Goal: Task Accomplishment & Management: Complete application form

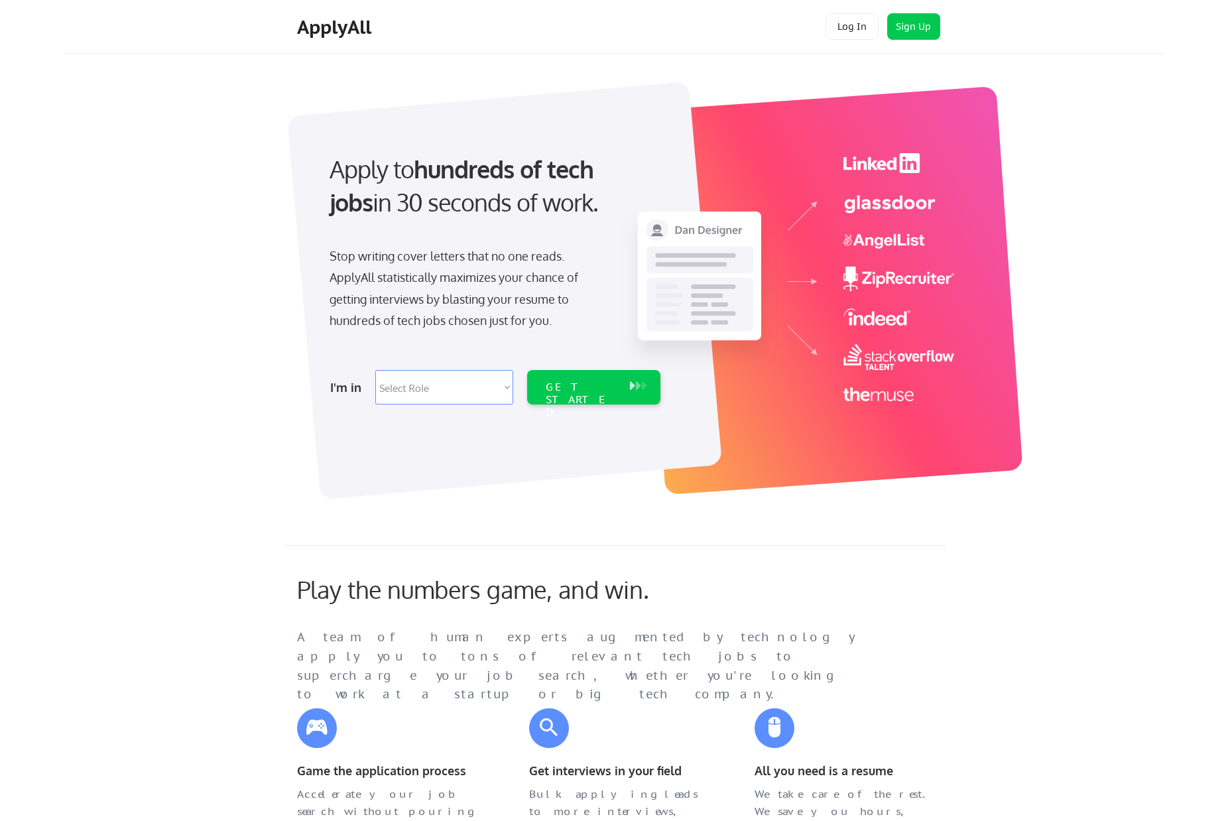
drag, startPoint x: 439, startPoint y: 211, endPoint x: 606, endPoint y: 215, distance: 166.4
click at [606, 215] on div "Apply to hundreds of tech jobs in 30 seconds of work." at bounding box center [491, 185] width 325 height 67
click at [465, 408] on div "I'm in Select Role Software Engineering Product Management Customer Success Sal…" at bounding box center [493, 387] width 371 height 46
click at [465, 385] on select "Select Role Software Engineering Product Management Customer Success Sales UI/U…" at bounding box center [444, 387] width 138 height 34
select select ""engineering""
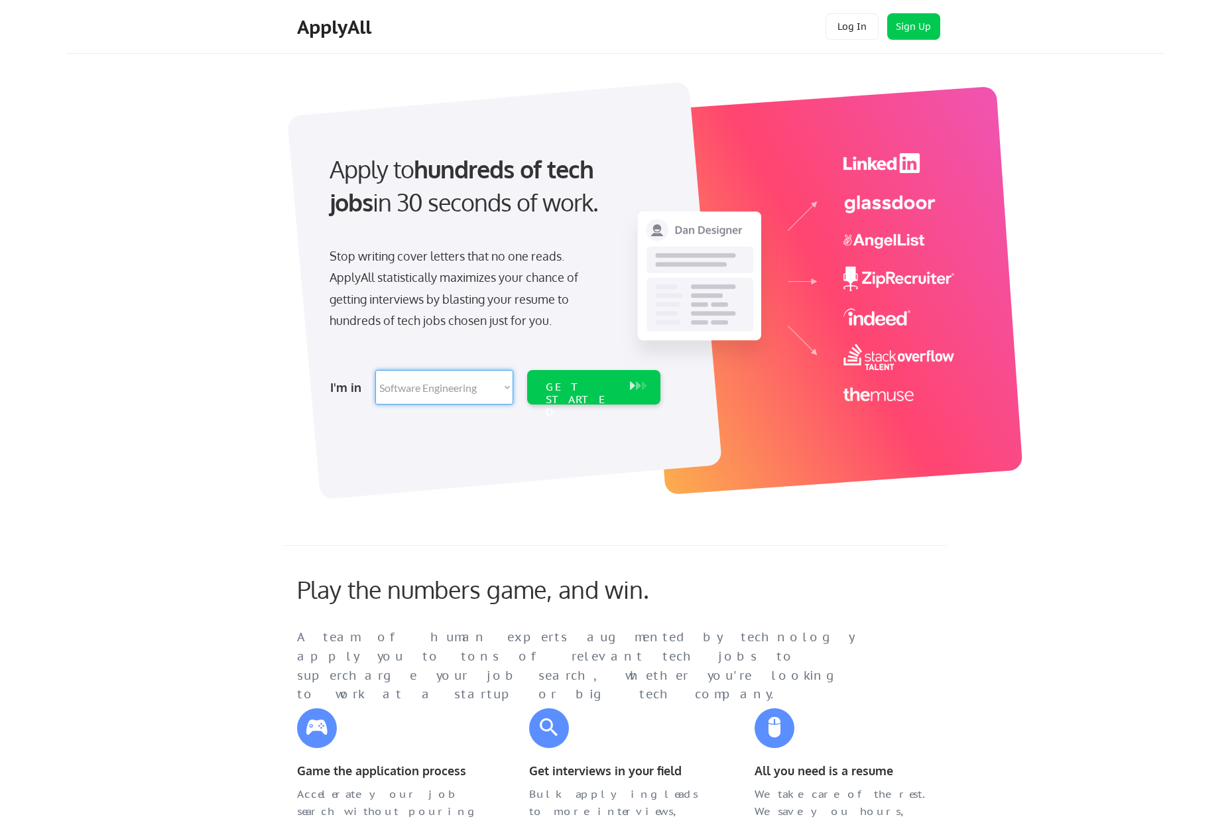
click at [375, 370] on select "Select Role Software Engineering Product Management Customer Success Sales UI/U…" at bounding box center [444, 387] width 138 height 34
select select ""engineering""
click at [564, 395] on div "GET STARTED" at bounding box center [581, 387] width 84 height 34
